Goal: Information Seeking & Learning: Compare options

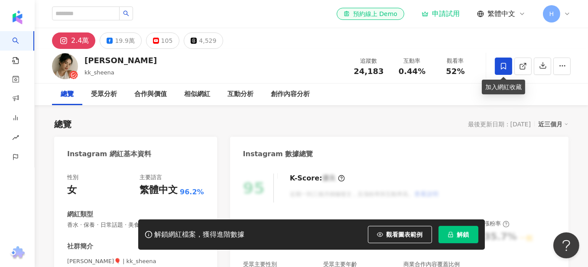
click at [502, 65] on icon at bounding box center [503, 66] width 8 height 8
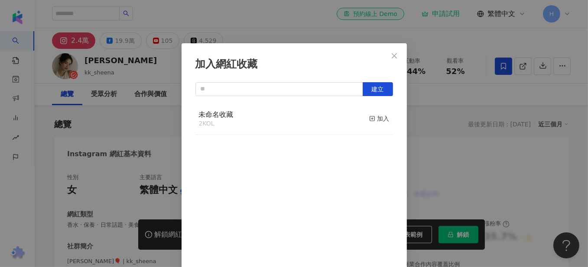
scroll to position [2, 0]
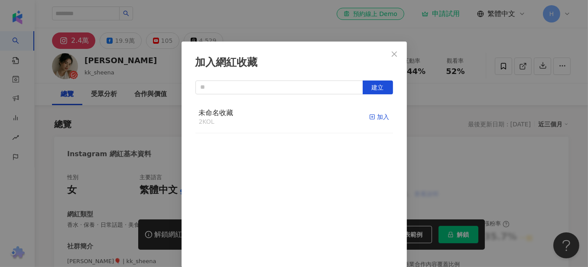
click at [379, 117] on div "加入" at bounding box center [379, 117] width 20 height 10
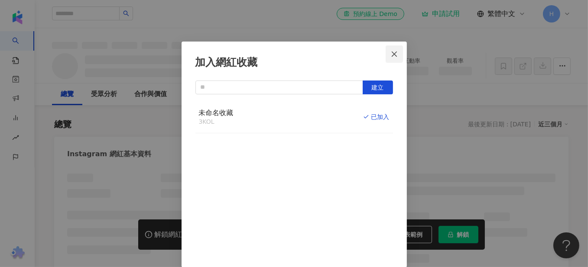
click at [393, 51] on icon "close" at bounding box center [394, 54] width 7 height 7
click at [389, 55] on div "加入網紅收藏 建立 未命名收藏 3 KOL 已加入" at bounding box center [294, 133] width 588 height 267
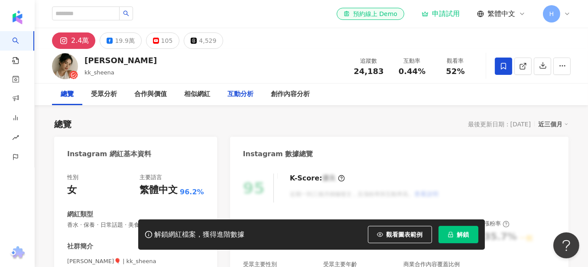
scroll to position [0, 0]
click at [204, 97] on div "相似網紅" at bounding box center [197, 94] width 26 height 10
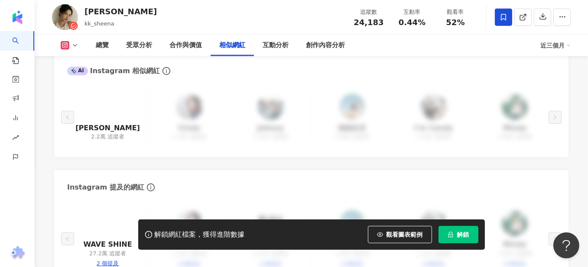
scroll to position [1452, 0]
click at [119, 133] on div "2.2萬 追蹤者" at bounding box center [107, 137] width 33 height 8
click at [109, 109] on link at bounding box center [108, 108] width 26 height 29
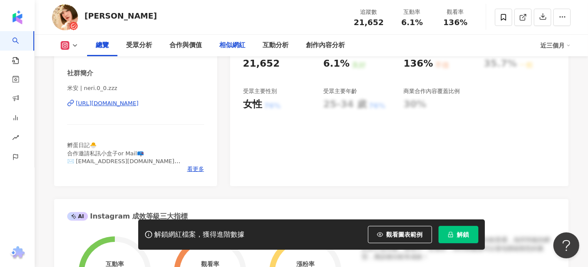
click at [226, 53] on div "相似網紅" at bounding box center [232, 46] width 43 height 22
